Goal: Navigation & Orientation: Find specific page/section

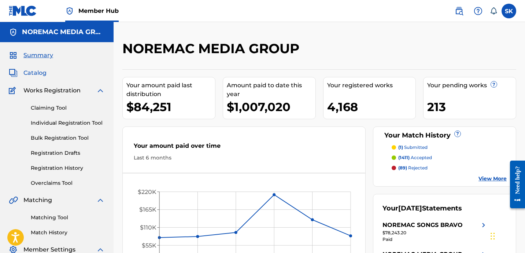
click at [41, 75] on span "Catalog" at bounding box center [34, 73] width 23 height 9
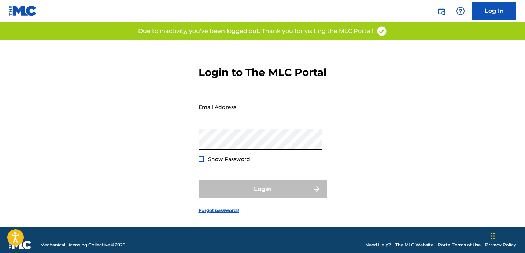
type input "[EMAIL_ADDRESS][DOMAIN_NAME]"
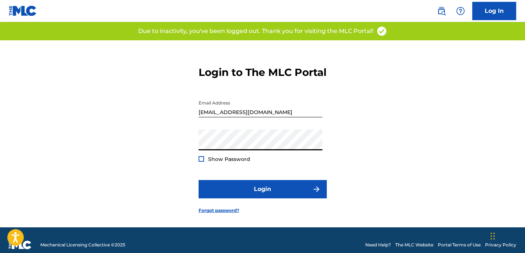
click at [344, 192] on div "Login to The MLC Portal Email Address skaplan@connectmusic.com Password Show Pa…" at bounding box center [262, 133] width 513 height 187
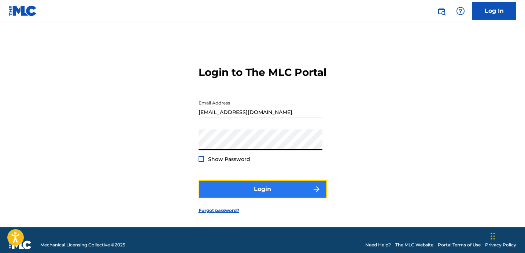
click at [273, 192] on button "Login" at bounding box center [263, 189] width 128 height 18
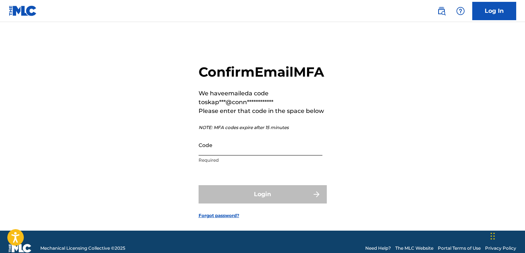
click at [250, 155] on input "Code" at bounding box center [261, 145] width 124 height 21
paste input "948082"
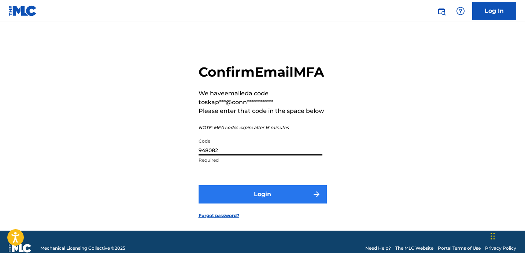
type input "948082"
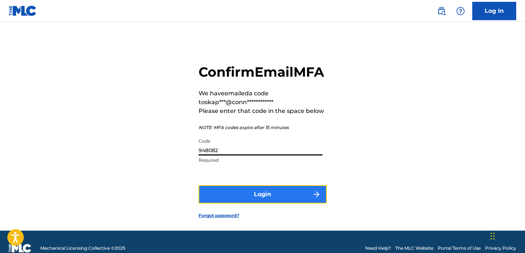
click at [254, 203] on button "Login" at bounding box center [263, 194] width 128 height 18
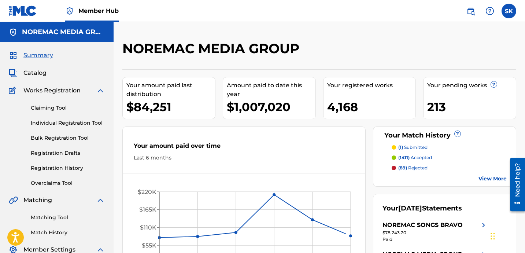
click at [411, 15] on nav "Member Hub SK SK Samuel Kaplan skaplan@connectmusic.com Notification Preference…" at bounding box center [262, 11] width 525 height 22
